Goal: Transaction & Acquisition: Purchase product/service

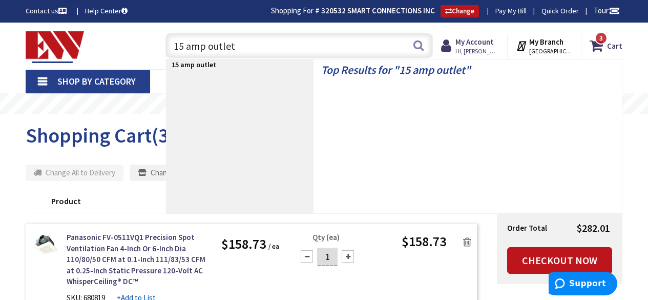
click at [277, 52] on input "15 amp outlet" at bounding box center [300, 46] width 268 height 26
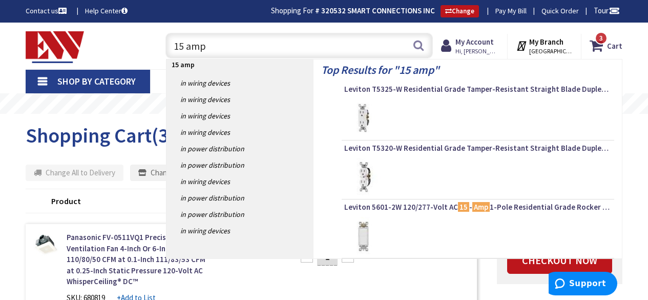
click at [382, 59] on h4 "Top Results for " 15 amp "" at bounding box center [467, 67] width 293 height 16
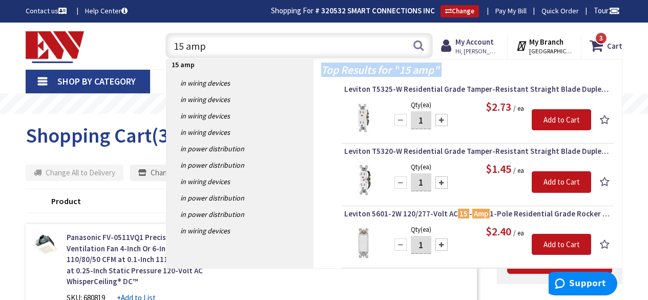
click at [353, 59] on h4 "Top Results for " 15 amp "" at bounding box center [467, 67] width 293 height 16
click at [316, 38] on input "15 amp" at bounding box center [300, 46] width 268 height 26
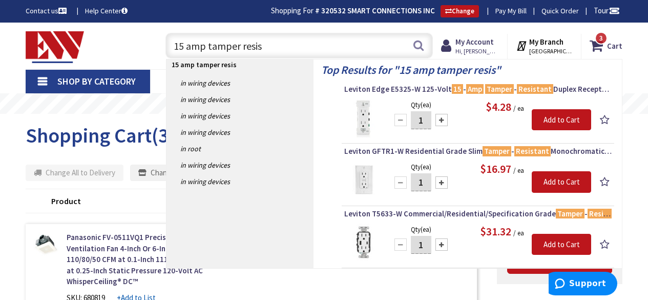
click at [316, 38] on input "15 amp tamper resis" at bounding box center [300, 46] width 268 height 26
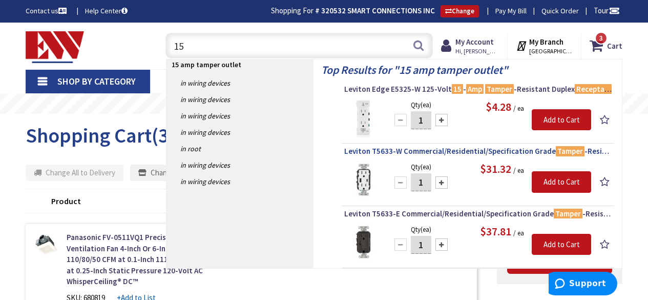
type input "1"
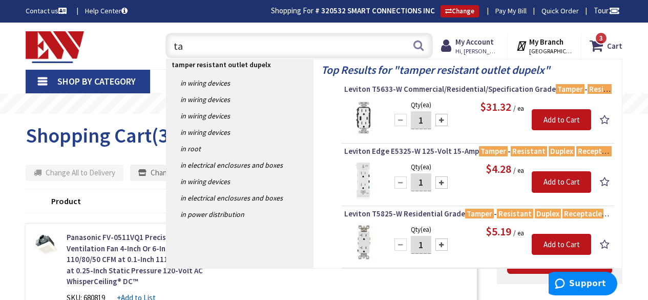
type input "t"
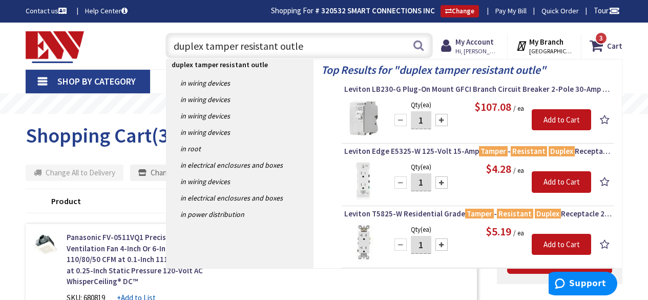
type input "duplex tamper resistant outlet"
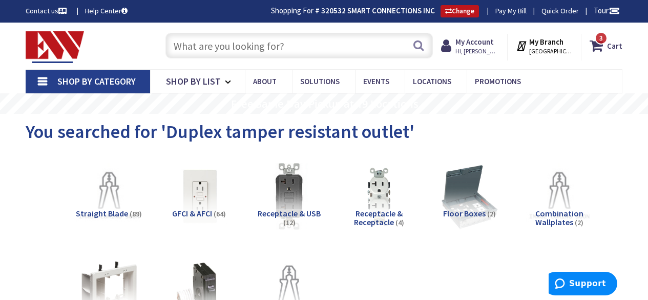
click at [388, 224] on span "Receptacle & Receptacle" at bounding box center [378, 217] width 49 height 19
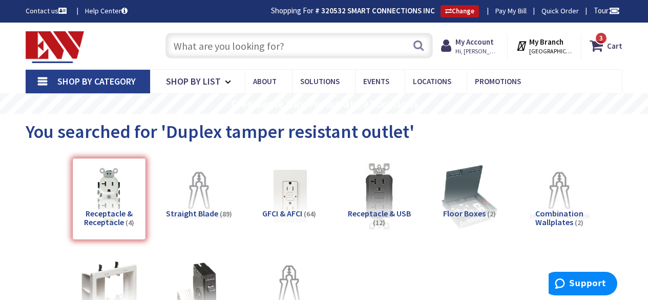
click at [295, 46] on input "text" at bounding box center [300, 46] width 268 height 26
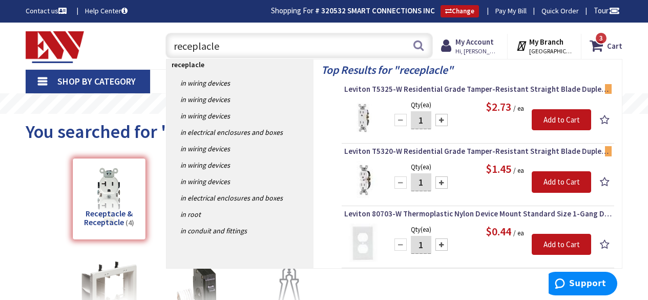
type input "receplacle"
drag, startPoint x: 208, startPoint y: 44, endPoint x: 64, endPoint y: 47, distance: 143.5
click at [64, 47] on div "Toggle Nav receplacle receplacle Search 3 3 3 items Cart My Cart 3" at bounding box center [324, 46] width 612 height 34
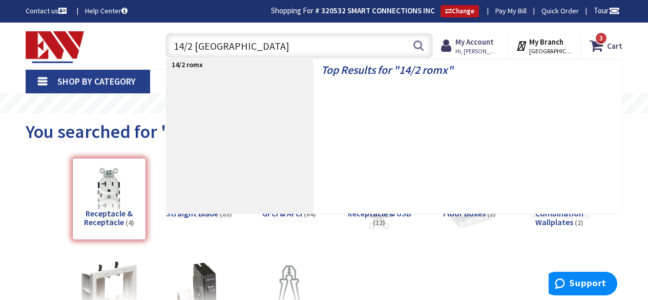
type input "14/2 romex"
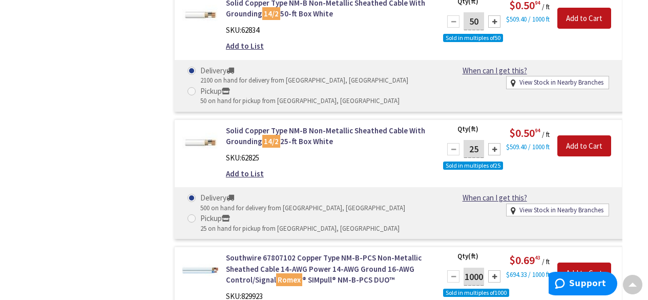
scroll to position [814, 0]
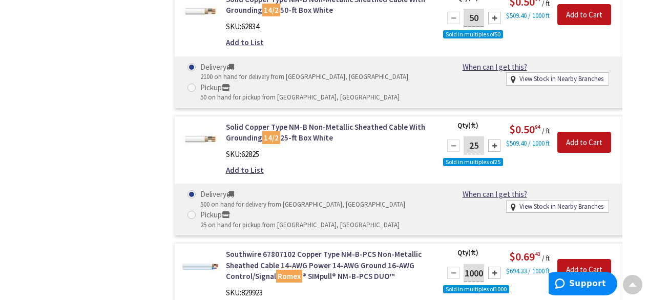
click at [494, 213] on div "When can I get this? When can I get this? Deliver - Estimated Delivery [DATE][D…" at bounding box center [526, 201] width 182 height 24
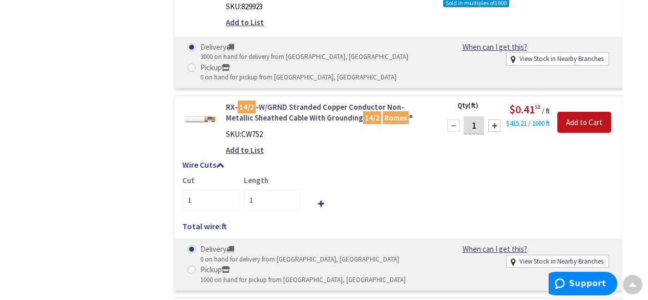
scroll to position [1105, 0]
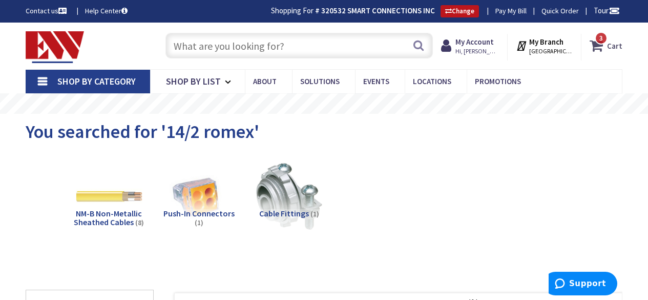
click at [611, 41] on strong "Cart" at bounding box center [614, 45] width 15 height 18
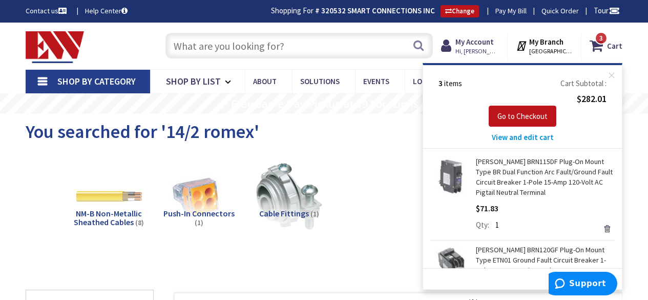
click at [543, 140] on span "View and edit cart" at bounding box center [523, 137] width 62 height 10
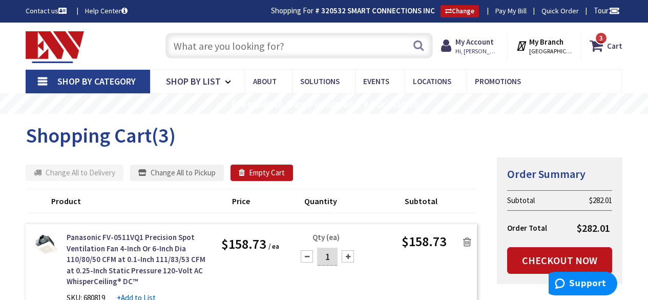
click at [210, 47] on input "text" at bounding box center [300, 46] width 268 height 26
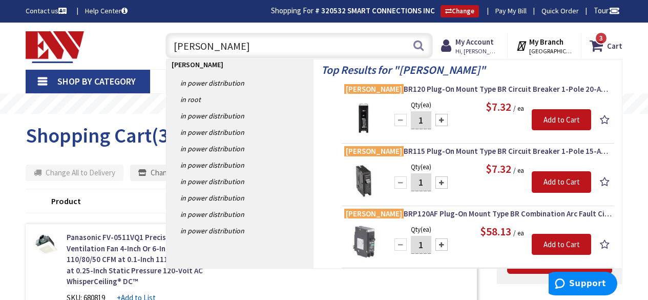
click at [210, 47] on input "Eaton" at bounding box center [300, 46] width 268 height 26
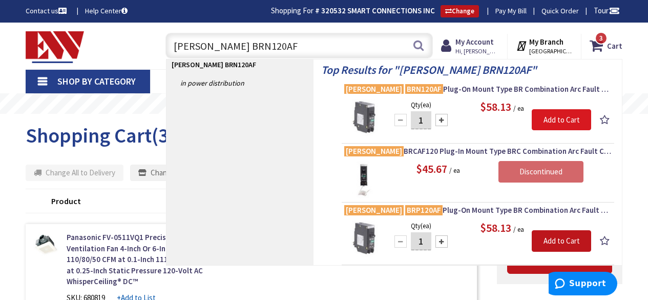
type input "Eaton BRN120AF"
click at [564, 119] on input "Add to Cart" at bounding box center [561, 120] width 59 height 22
click at [614, 46] on strong "Cart" at bounding box center [614, 45] width 15 height 18
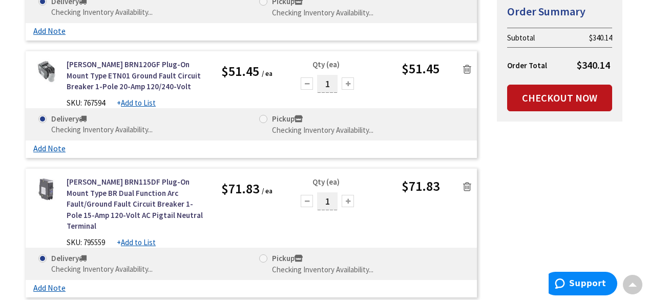
click at [539, 180] on div "Summary Order Summary Subtotal $340.14 Order Total $340.14 Checkout Now Some it…" at bounding box center [324, 138] width 612 height 586
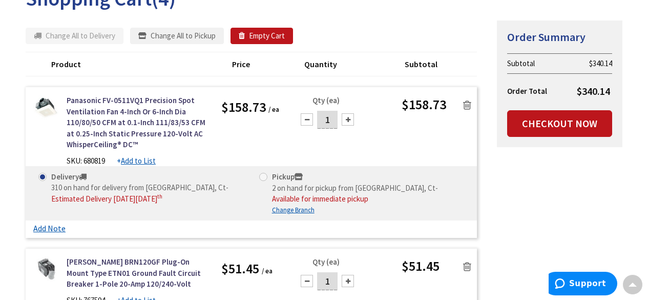
scroll to position [136, 0]
